Goal: Task Accomplishment & Management: Manage account settings

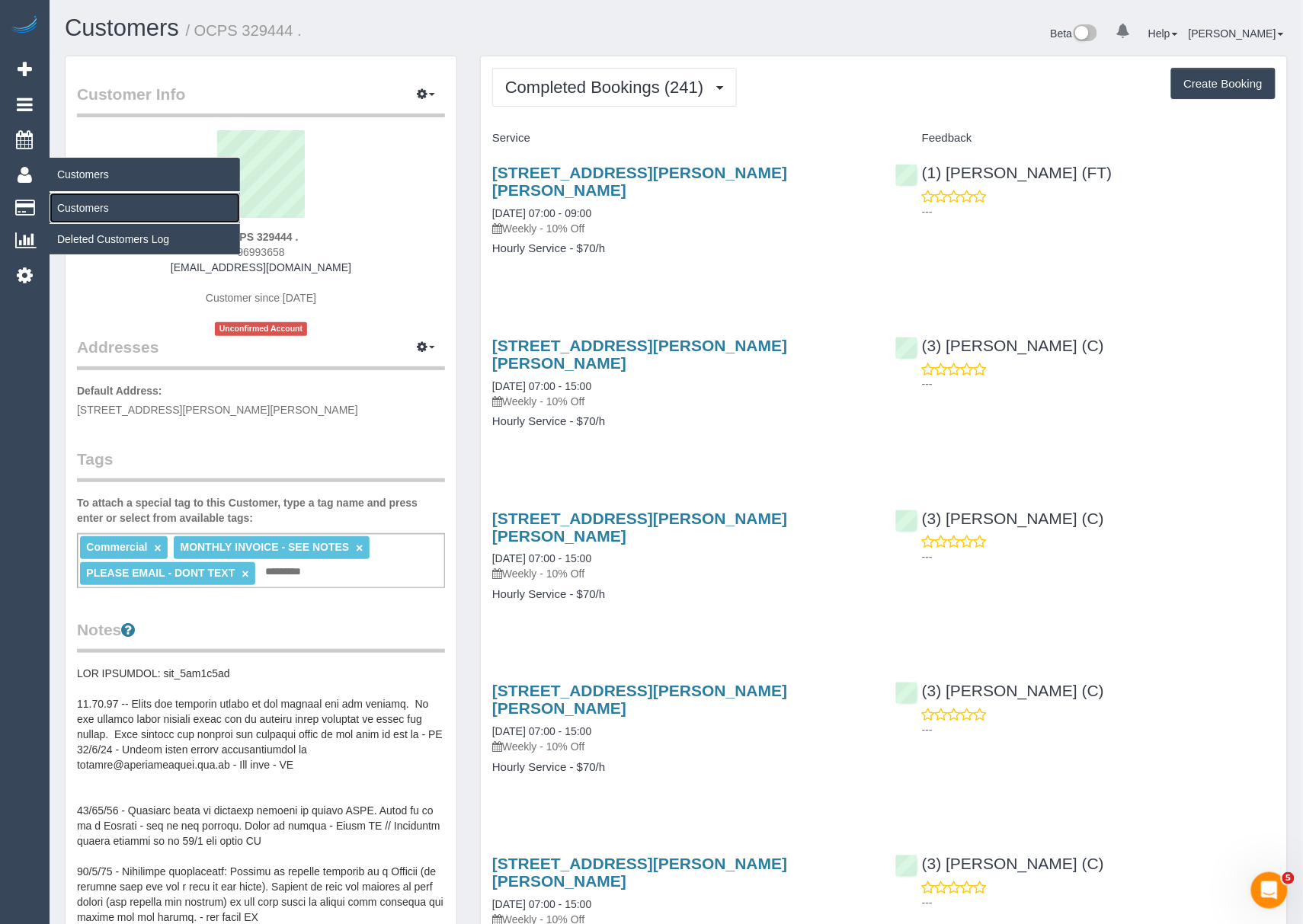
click at [80, 199] on link "Customers" at bounding box center [145, 207] width 191 height 31
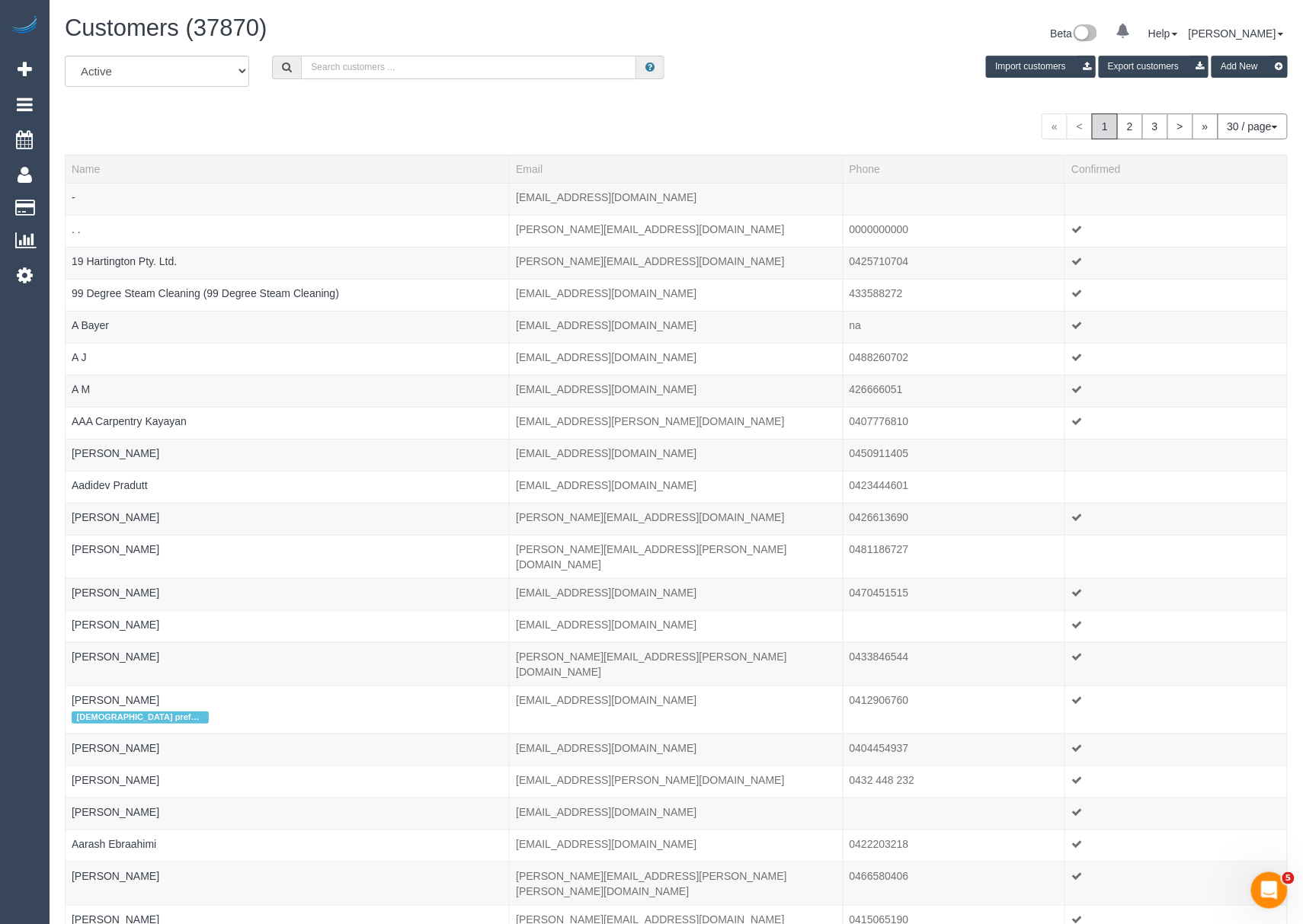
click at [396, 56] on input "text" at bounding box center [469, 68] width 335 height 24
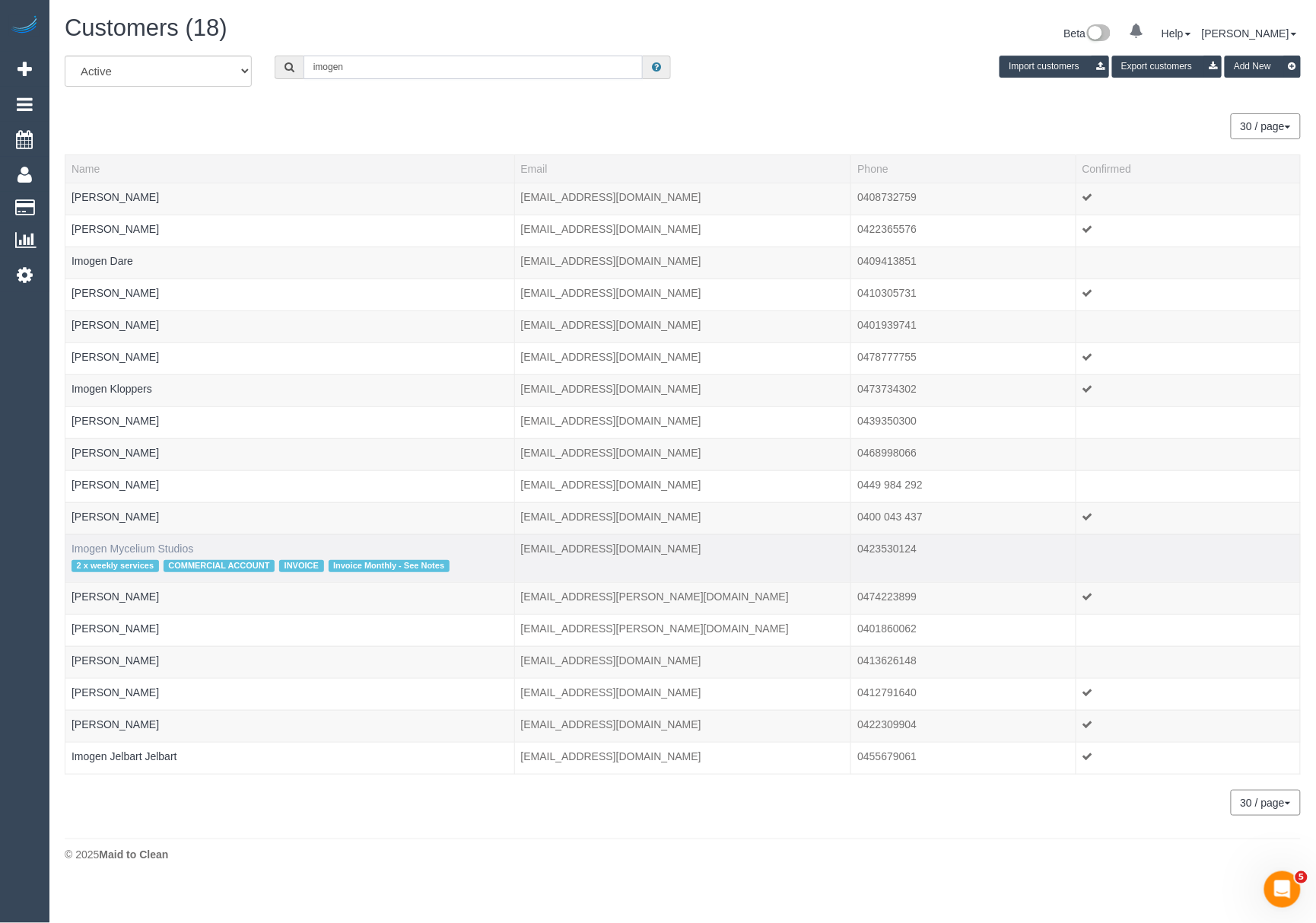
type input "imogen"
click at [144, 548] on link "Imogen Mycelium Studios" at bounding box center [132, 548] width 122 height 12
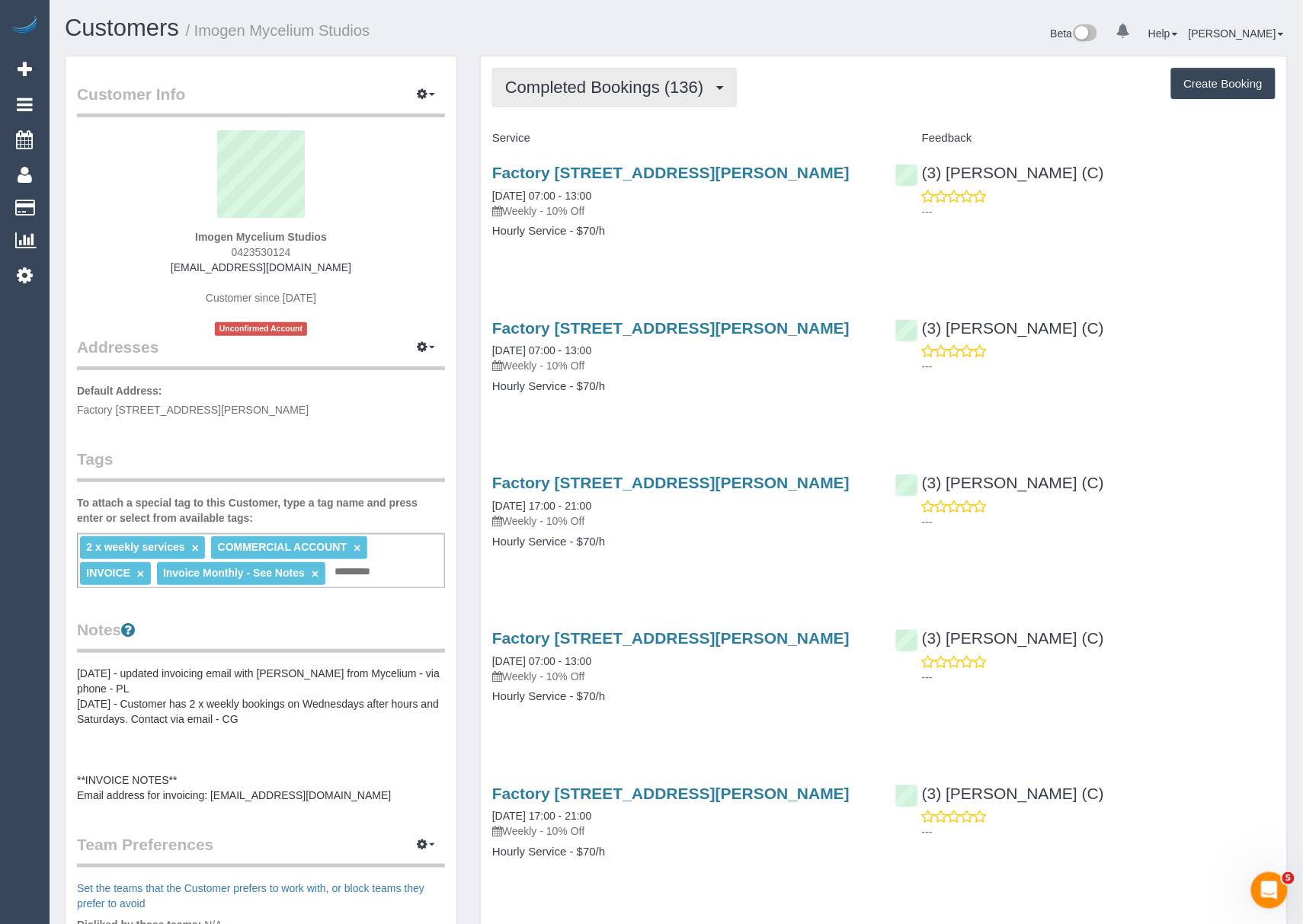
click at [538, 87] on span "Completed Bookings (136)" at bounding box center [608, 88] width 206 height 19
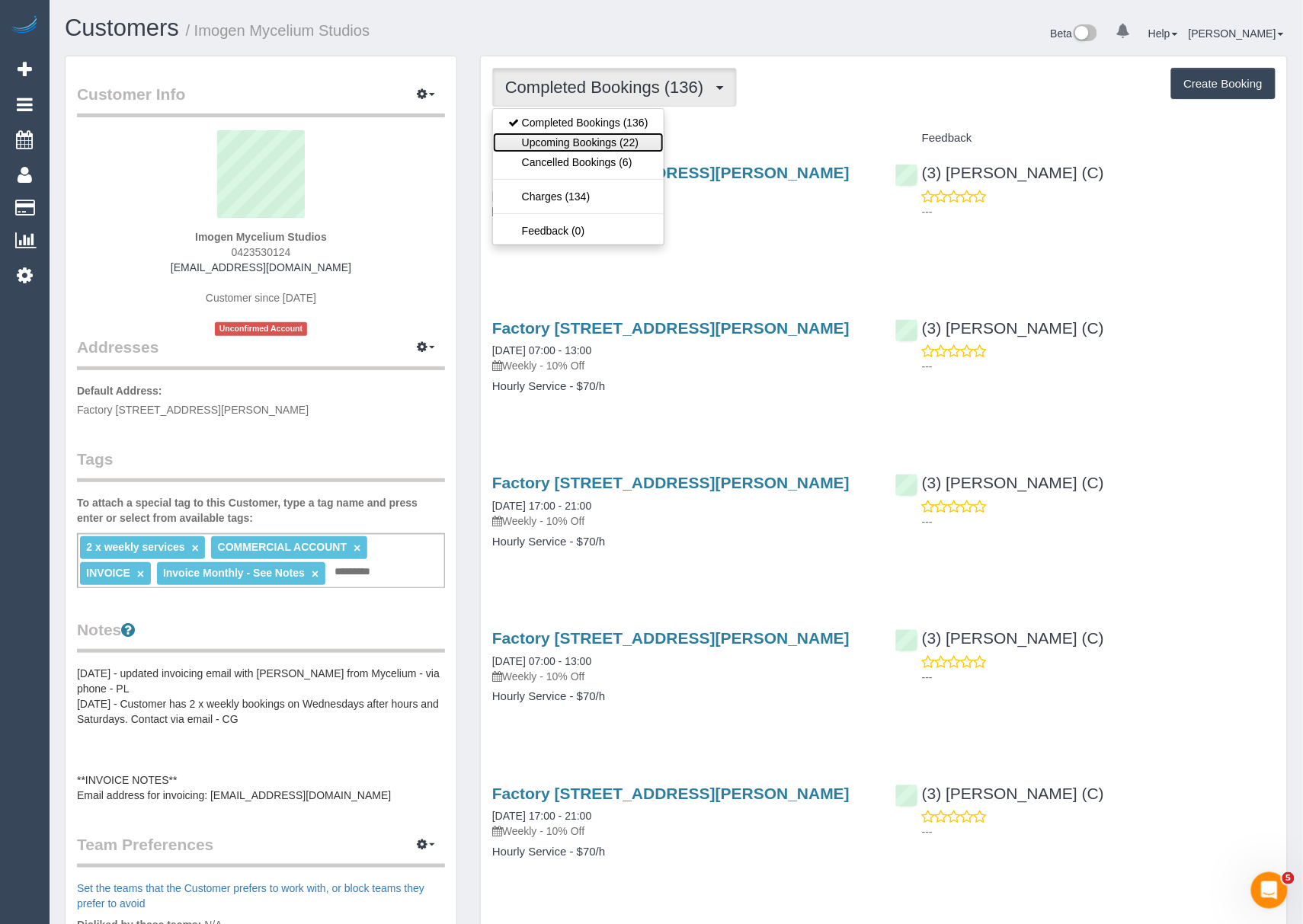
click at [535, 137] on link "Upcoming Bookings (22)" at bounding box center [578, 142] width 170 height 20
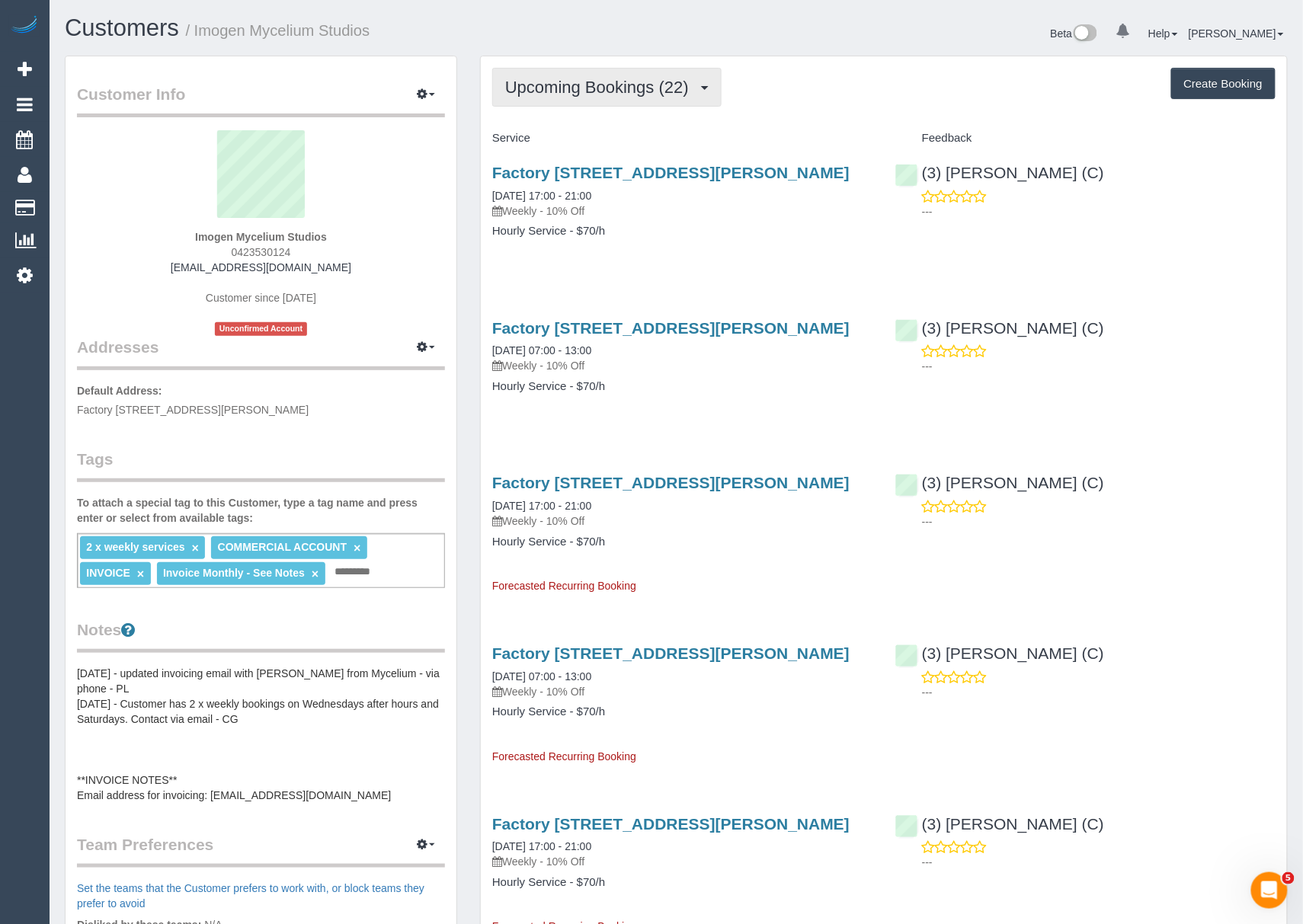
click at [535, 95] on span "Upcoming Bookings (22)" at bounding box center [601, 88] width 192 height 19
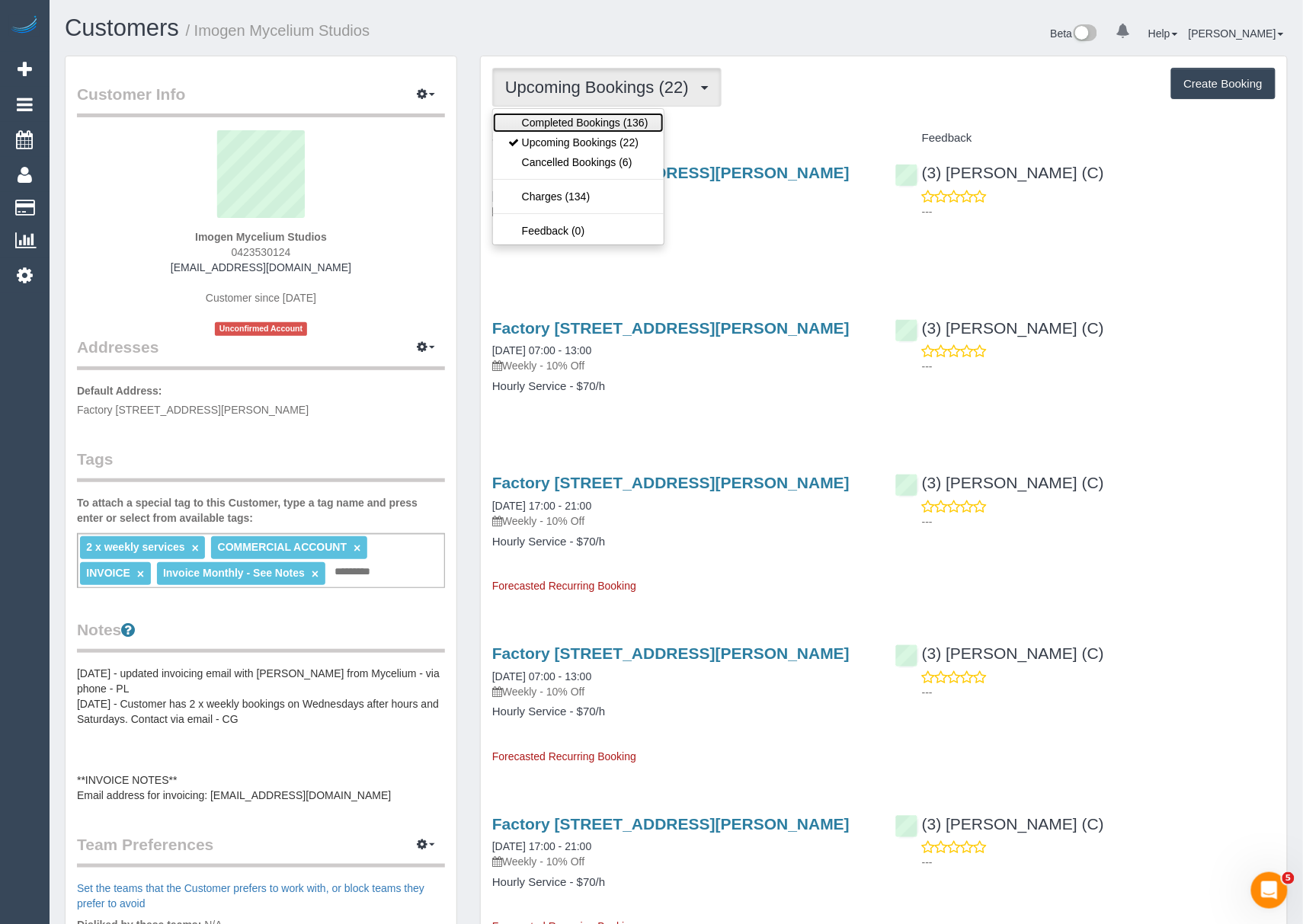
click at [533, 117] on link "Completed Bookings (136)" at bounding box center [578, 122] width 170 height 20
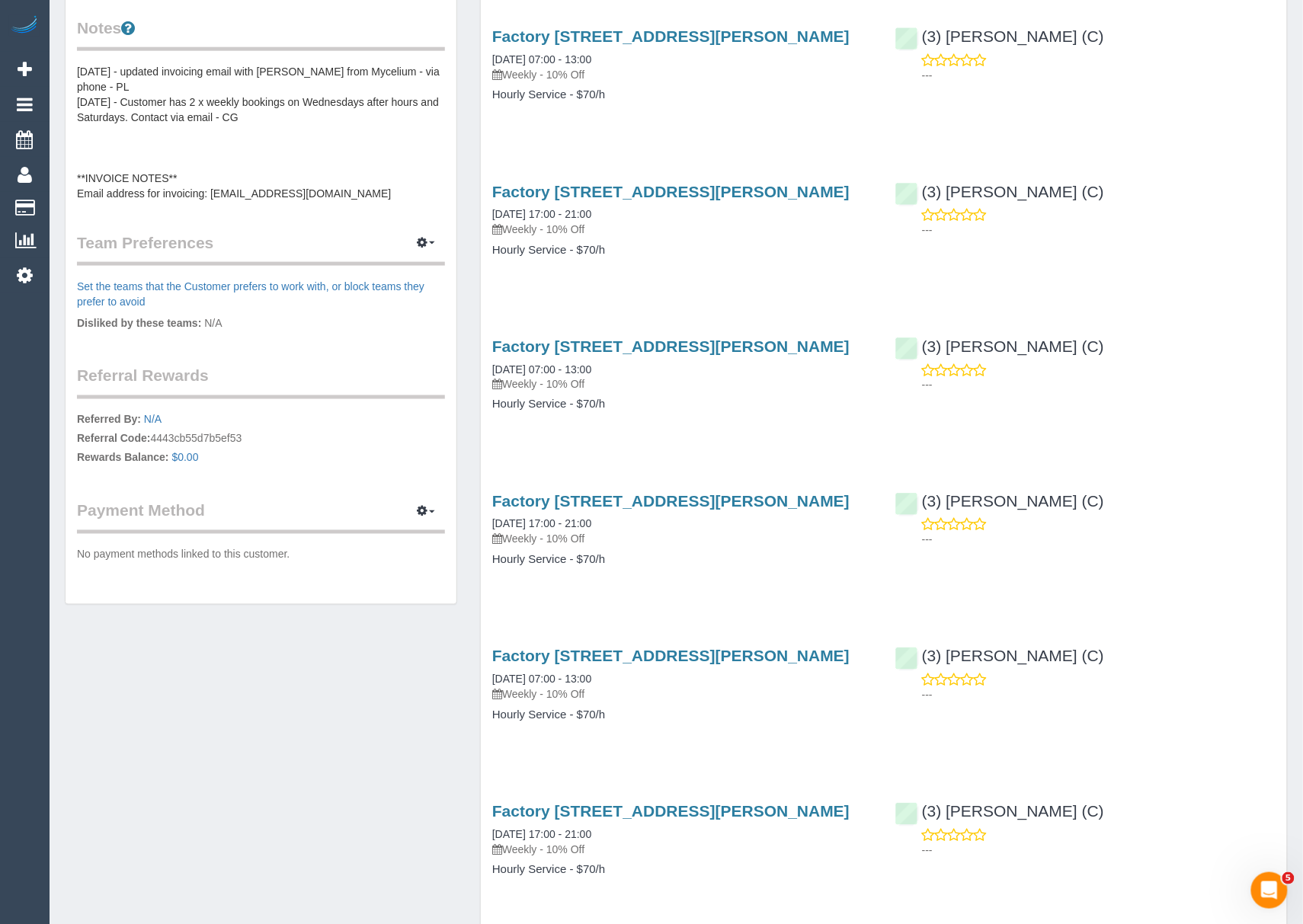
scroll to position [609, 0]
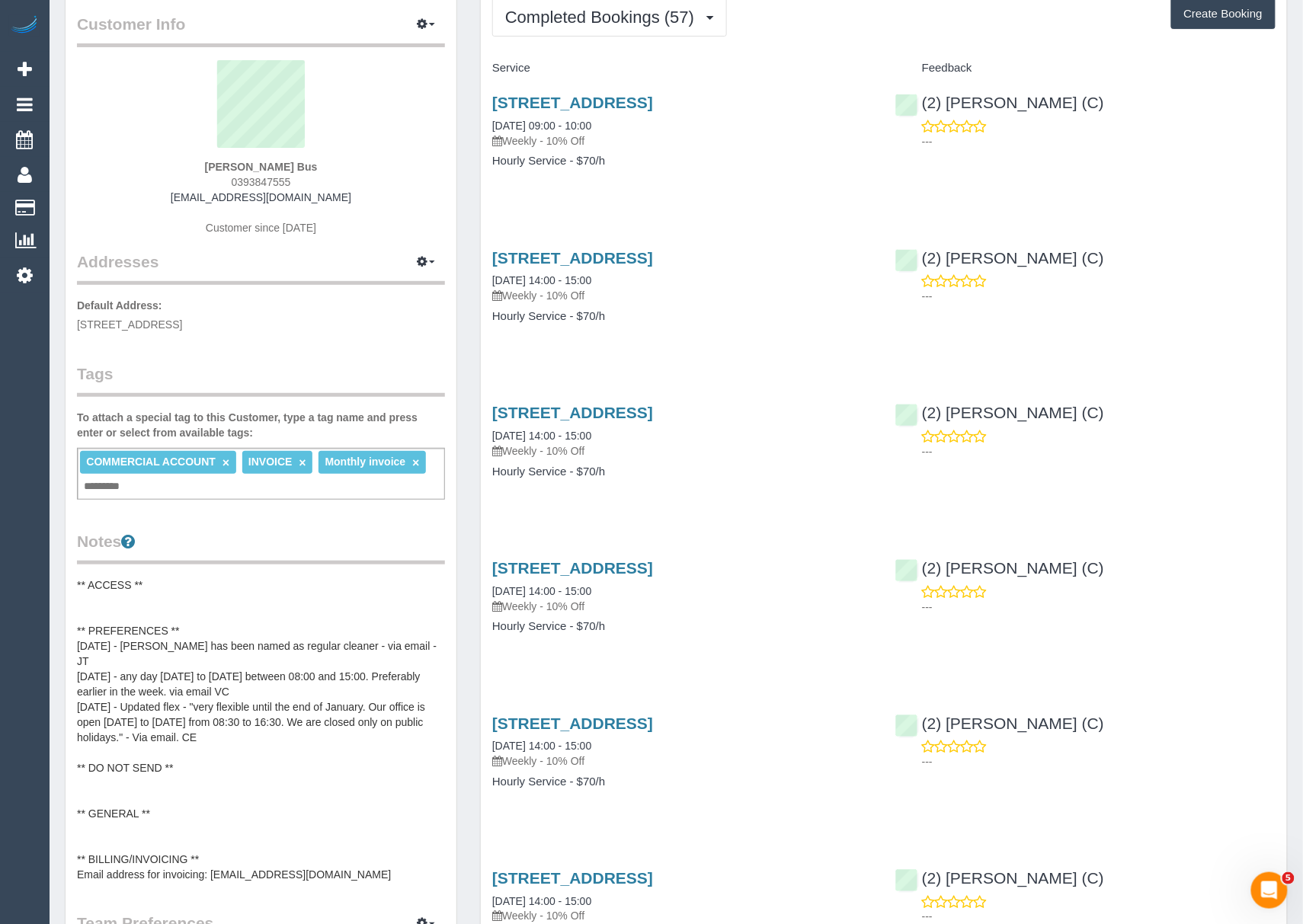
scroll to position [102, 0]
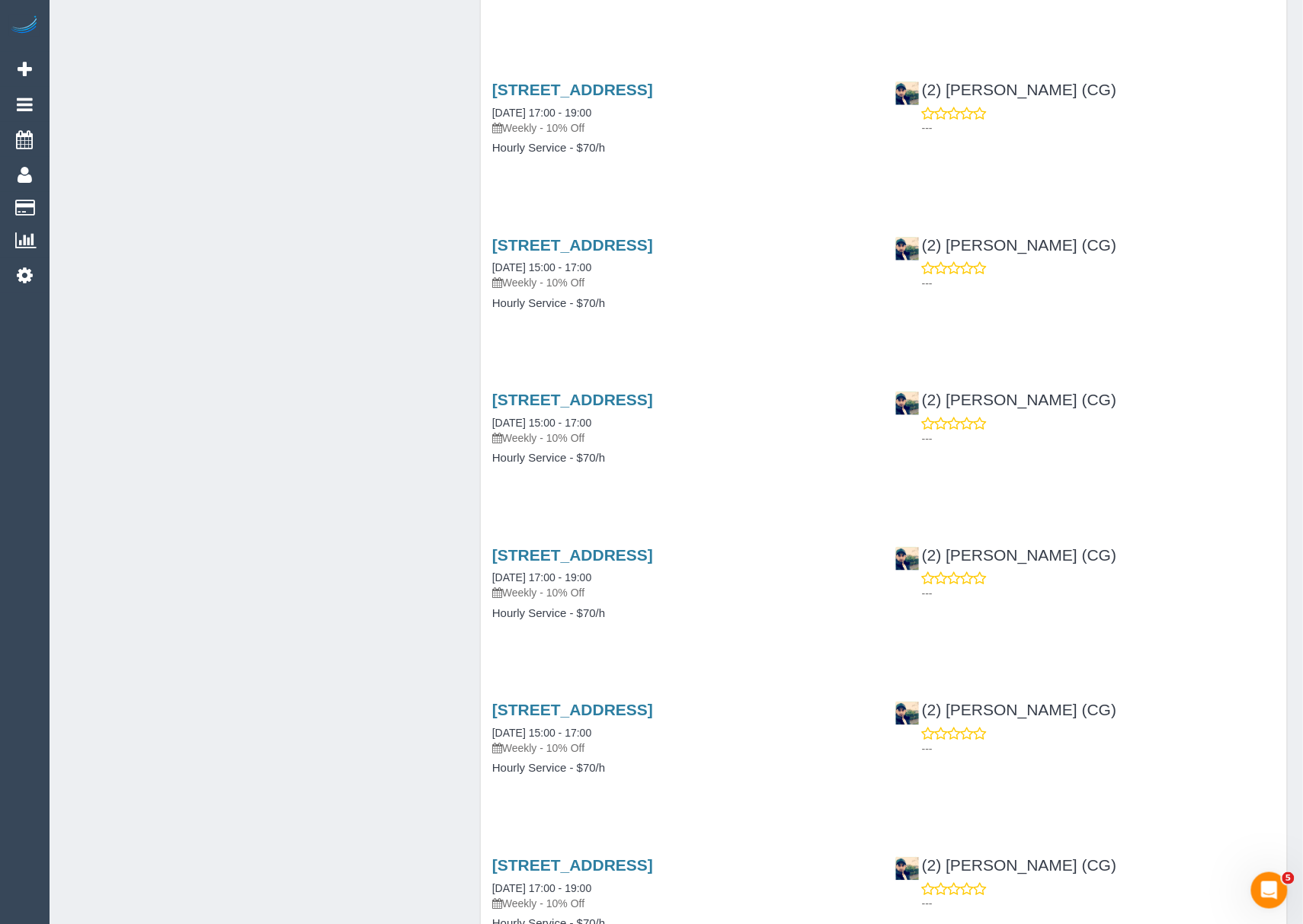
scroll to position [2844, 0]
